Goal: Information Seeking & Learning: Learn about a topic

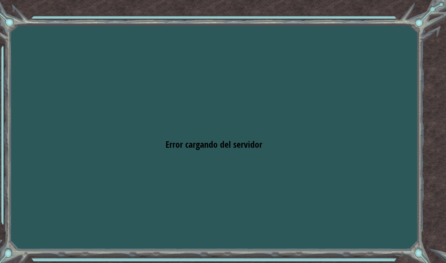
click at [233, 160] on div "Goals Error cargando del servidor Deberás unirte a un curso para jugar a este n…" at bounding box center [223, 131] width 446 height 263
click at [301, 101] on div "Goals Error cargando del servidor Deberás unirte a un curso para jugar a este n…" at bounding box center [223, 131] width 446 height 263
click at [302, 129] on div "Goals Error cargando del servidor Deberás unirte a un curso para jugar a este n…" at bounding box center [223, 131] width 446 height 263
click at [311, 144] on div "Goals Error cargando del servidor Deberás unirte a un curso para jugar a este n…" at bounding box center [223, 131] width 446 height 263
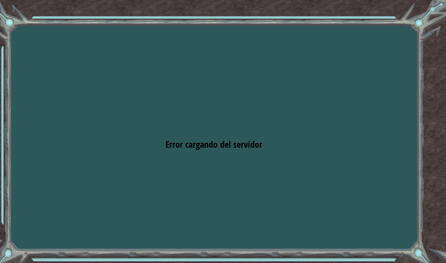
click at [320, 130] on div "Goals Error cargando del servidor Deberás unirte a un curso para jugar a este n…" at bounding box center [223, 131] width 446 height 263
click at [324, 136] on div "Goals Error cargando del servidor Deberás unirte a un curso para jugar a este n…" at bounding box center [223, 131] width 446 height 263
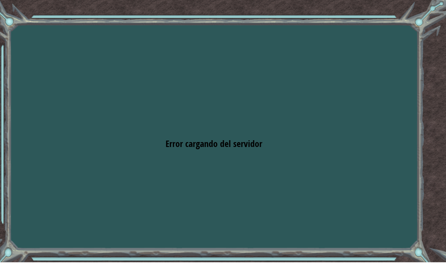
scroll to position [0, 0]
